Goal: Task Accomplishment & Management: Manage account settings

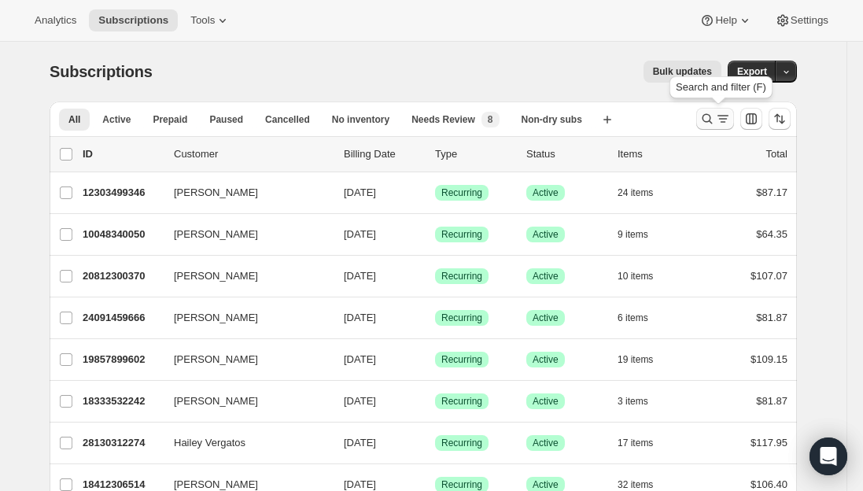
click at [715, 124] on icon "Search and filter results" at bounding box center [707, 119] width 16 height 16
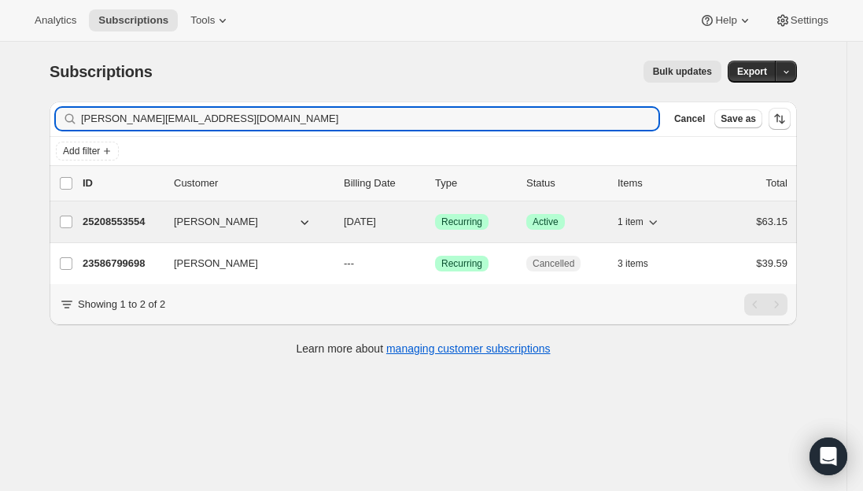
type input "[PERSON_NAME][EMAIL_ADDRESS][DOMAIN_NAME]"
click at [107, 226] on p "25208553554" at bounding box center [122, 222] width 79 height 16
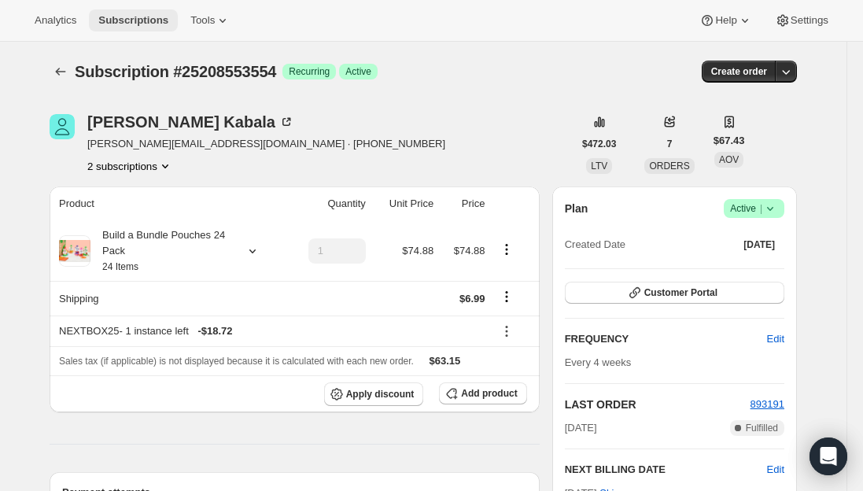
click at [122, 22] on span "Subscriptions" at bounding box center [133, 20] width 70 height 13
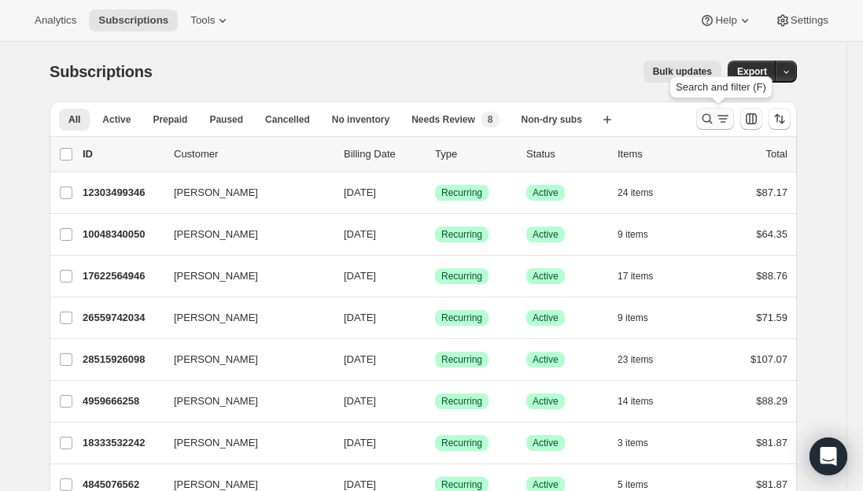
click at [720, 118] on icon "Search and filter results" at bounding box center [723, 119] width 16 height 16
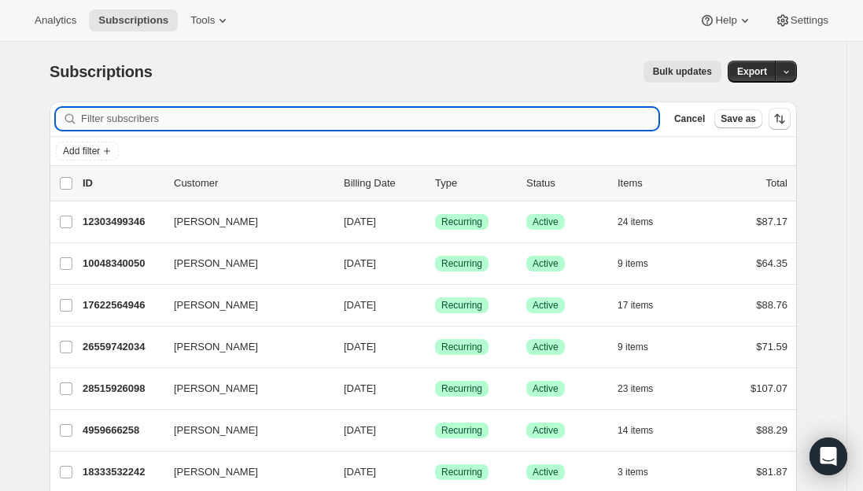
click at [195, 112] on input "Filter subscribers" at bounding box center [369, 119] width 577 height 22
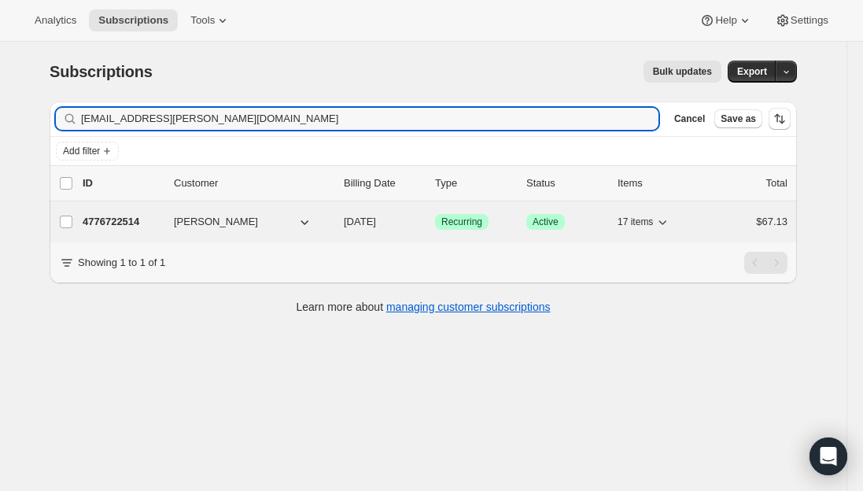
type input "[EMAIL_ADDRESS][PERSON_NAME][DOMAIN_NAME]"
click at [124, 219] on p "4776722514" at bounding box center [122, 222] width 79 height 16
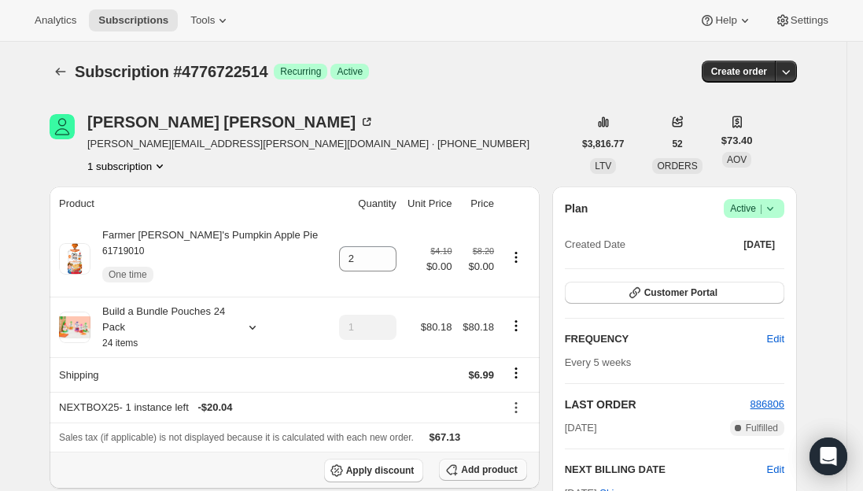
click at [506, 473] on span "Add product" at bounding box center [489, 469] width 56 height 13
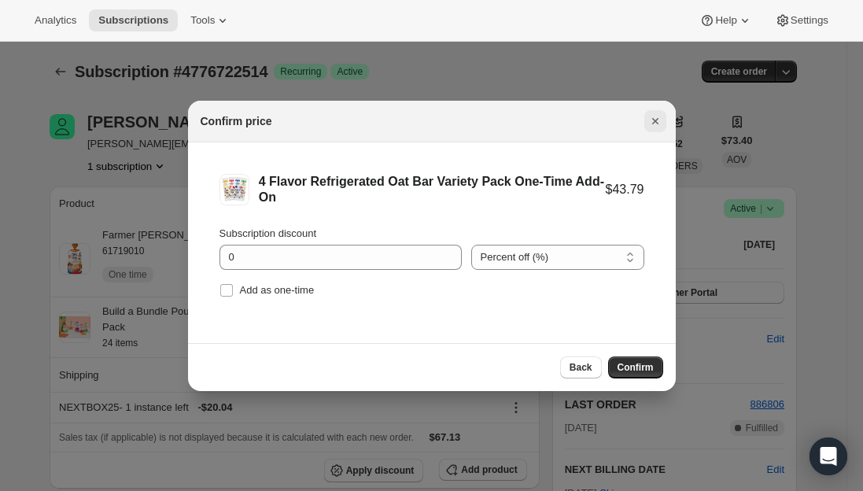
click at [657, 121] on icon "Close" at bounding box center [655, 121] width 16 height 16
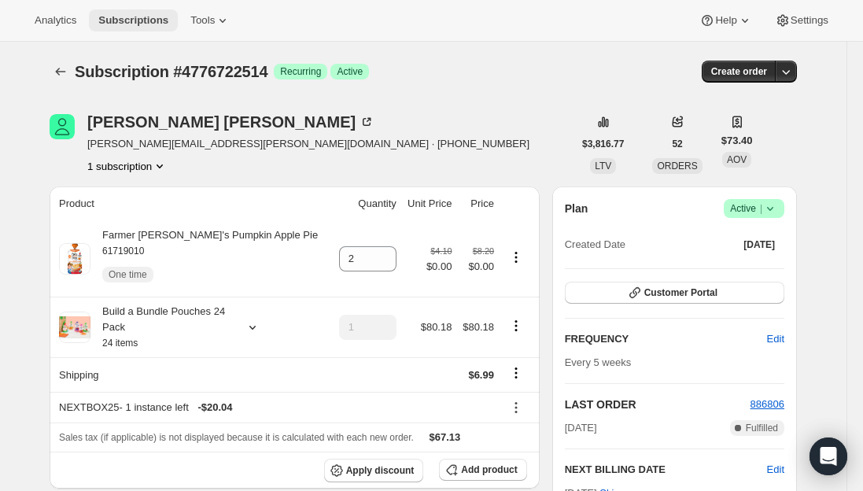
click at [126, 27] on button "Subscriptions" at bounding box center [133, 20] width 89 height 22
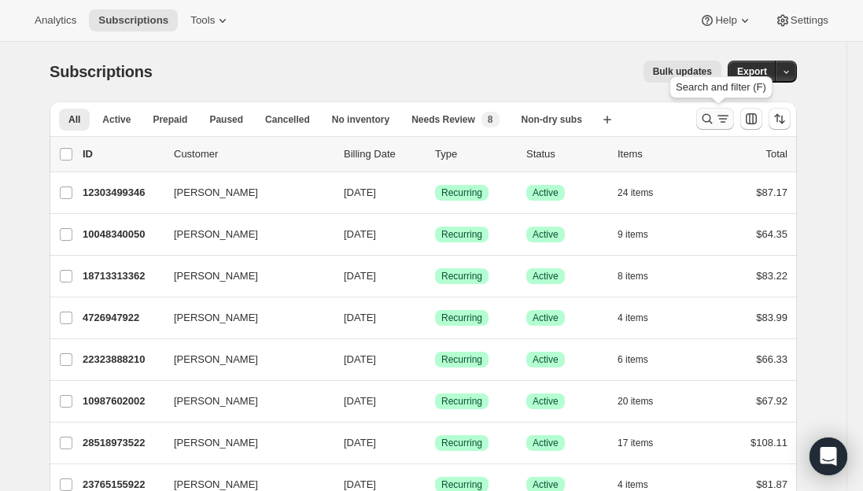
click at [715, 120] on icon "Search and filter results" at bounding box center [707, 119] width 16 height 16
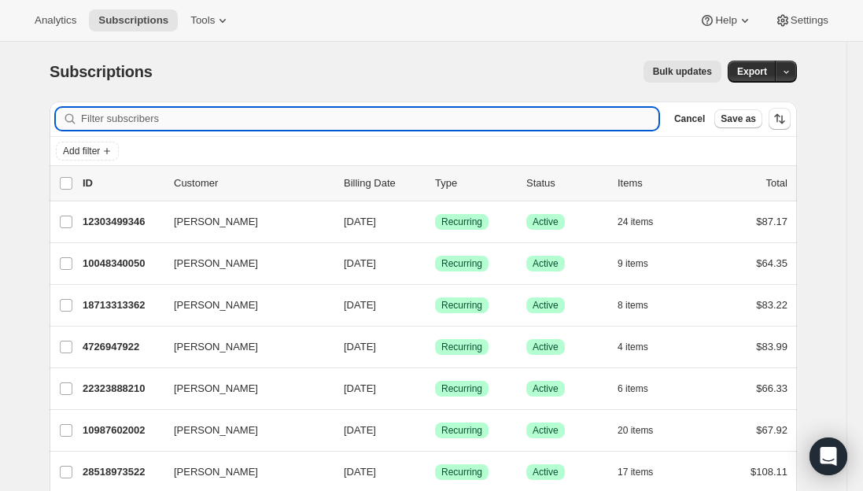
click at [226, 117] on input "Filter subscribers" at bounding box center [369, 119] width 577 height 22
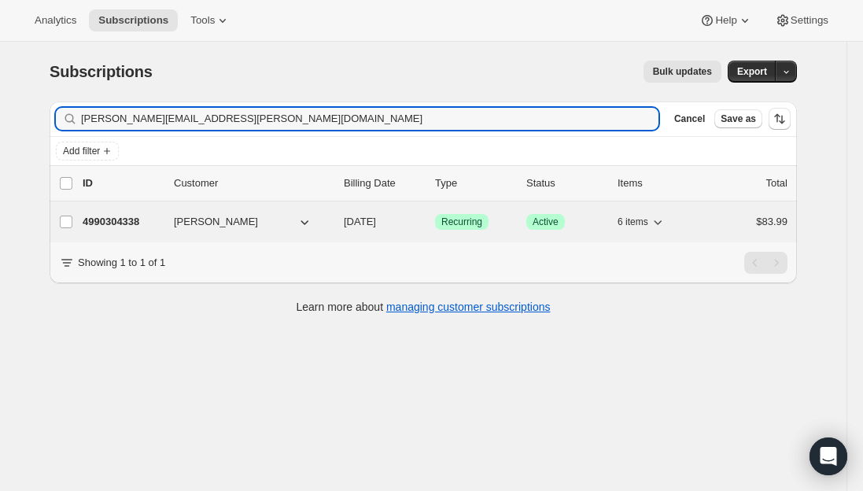
type input "[PERSON_NAME][EMAIL_ADDRESS][PERSON_NAME][DOMAIN_NAME]"
click at [134, 222] on p "4990304338" at bounding box center [122, 222] width 79 height 16
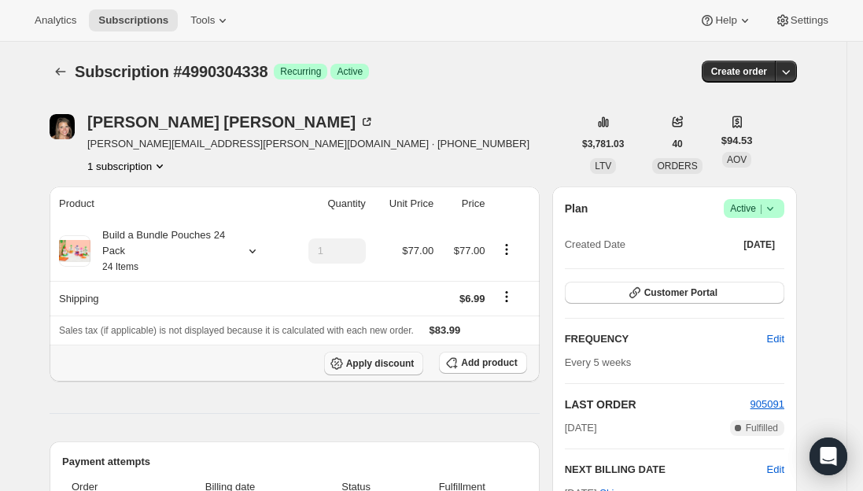
click at [374, 364] on span "Apply discount" at bounding box center [380, 363] width 68 height 13
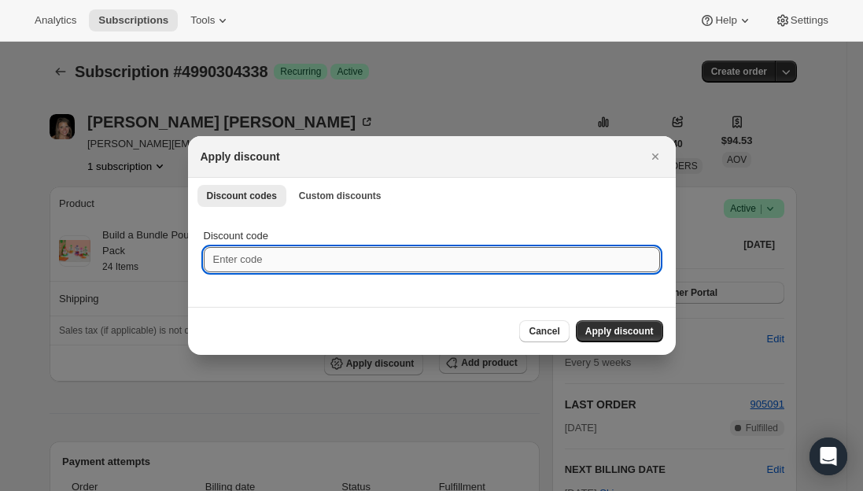
click at [274, 263] on input "Discount code" at bounding box center [432, 259] width 456 height 25
type input "NEXTBOX25"
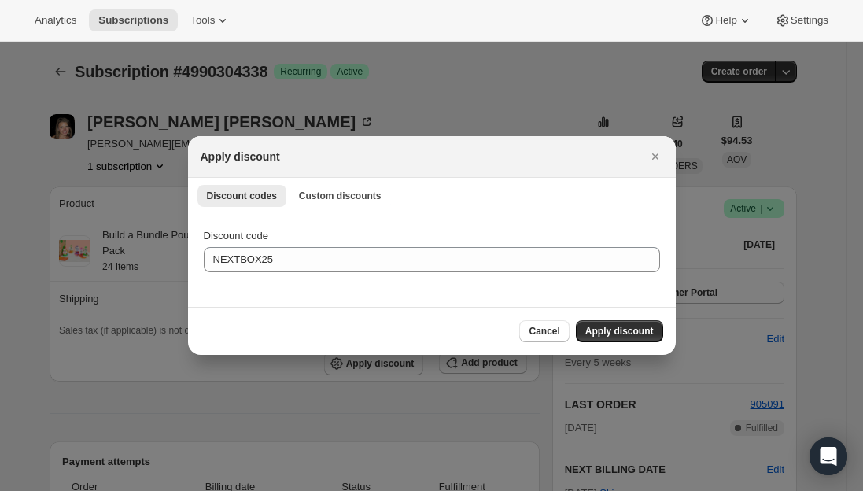
click at [284, 320] on div "Cancel Apply discount" at bounding box center [432, 331] width 462 height 22
click at [653, 330] on span "Apply discount" at bounding box center [619, 331] width 68 height 13
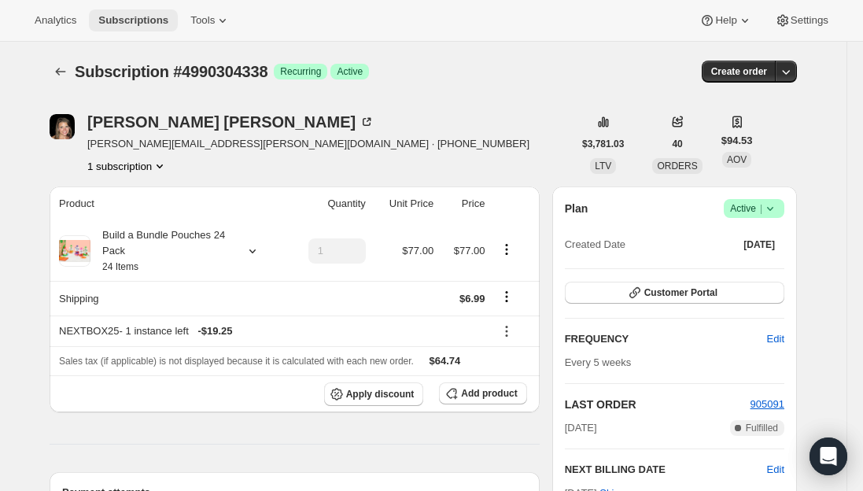
click at [139, 23] on span "Subscriptions" at bounding box center [133, 20] width 70 height 13
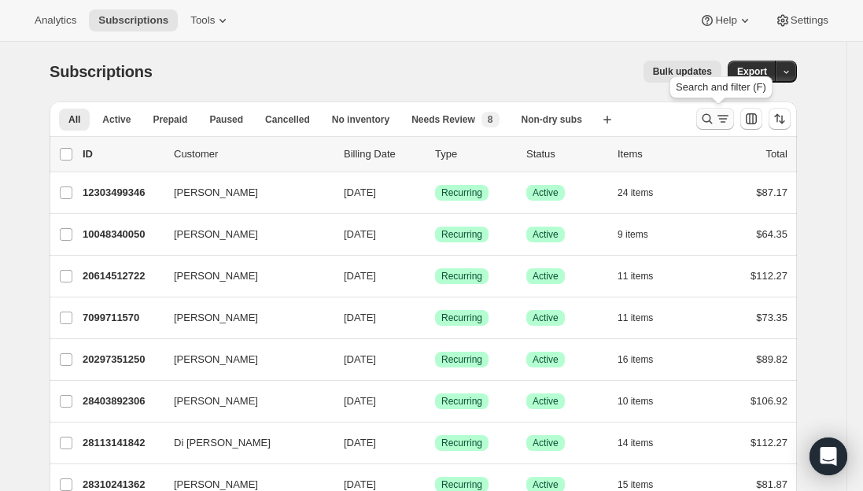
click at [714, 127] on button "Search and filter results" at bounding box center [715, 119] width 38 height 22
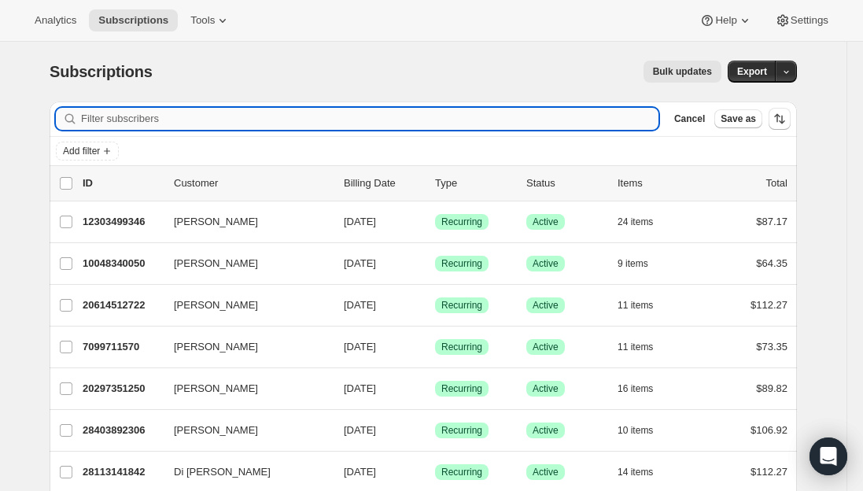
click at [262, 109] on input "Filter subscribers" at bounding box center [369, 119] width 577 height 22
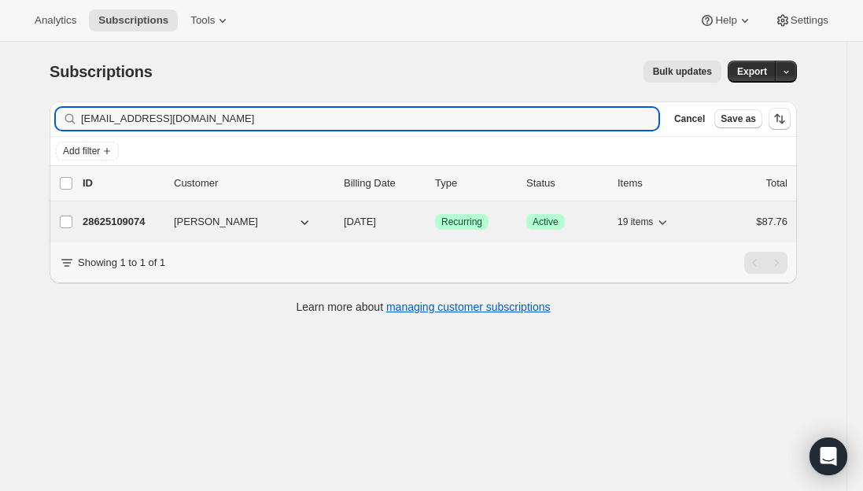
type input "[EMAIL_ADDRESS][DOMAIN_NAME]"
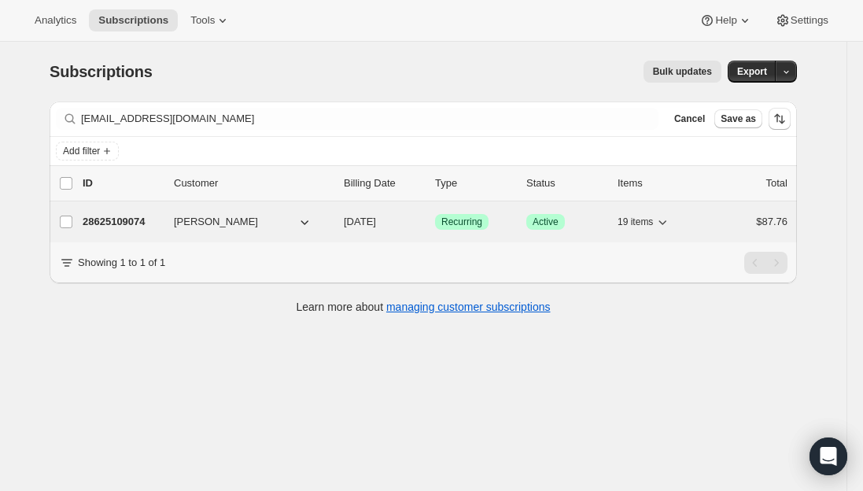
click at [123, 220] on p "28625109074" at bounding box center [122, 222] width 79 height 16
